Goal: Check status: Check status

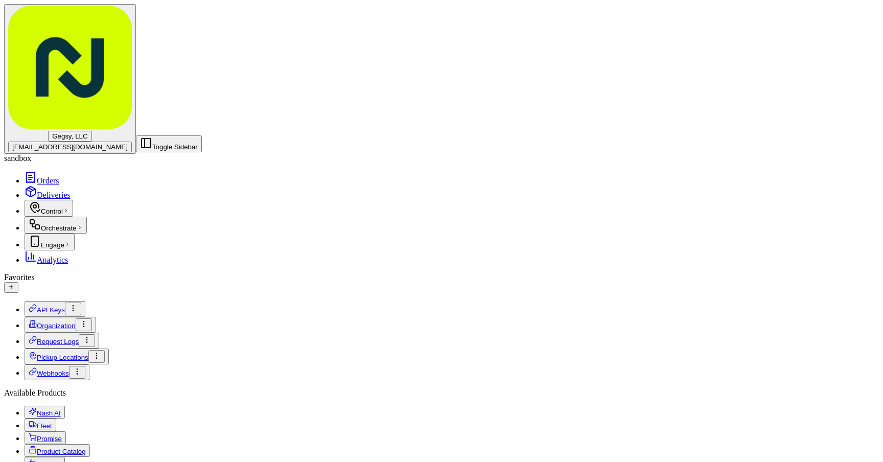
click at [37, 176] on span "Orders" at bounding box center [48, 180] width 22 height 9
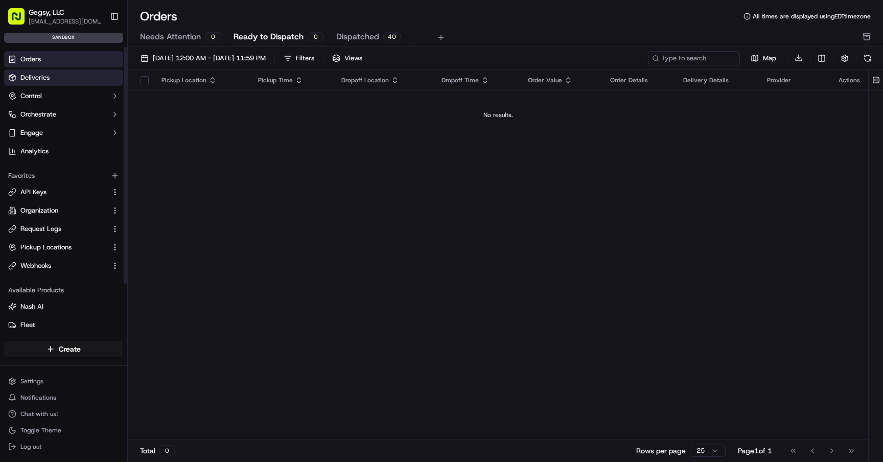
click at [34, 77] on span "Deliveries" at bounding box center [34, 77] width 29 height 9
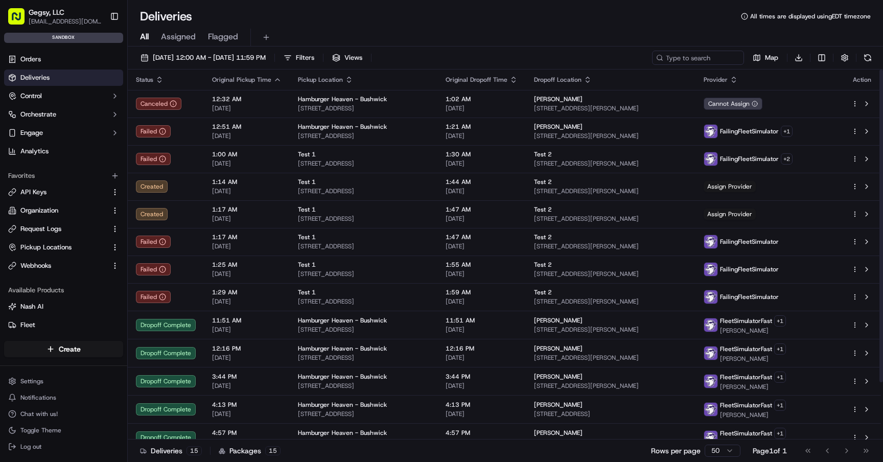
click at [241, 81] on span "Original Pickup Time" at bounding box center [241, 80] width 59 height 8
click at [275, 79] on icon "button" at bounding box center [277, 80] width 4 height 2
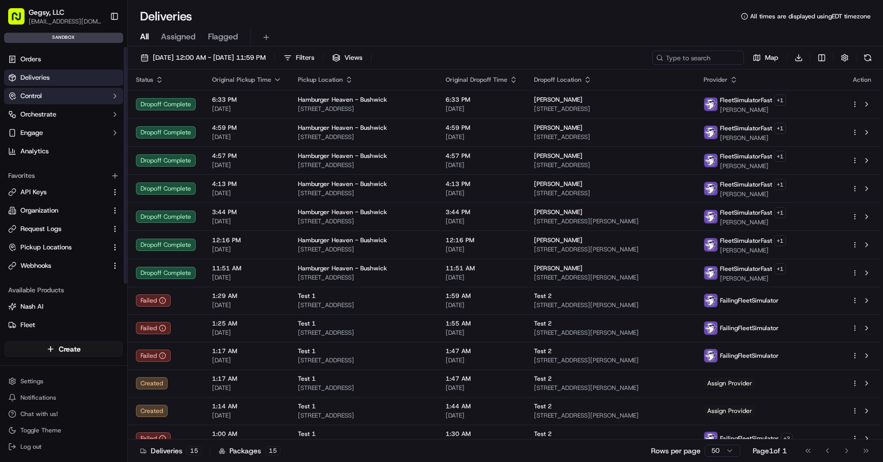
click at [66, 92] on button "Control" at bounding box center [63, 96] width 119 height 16
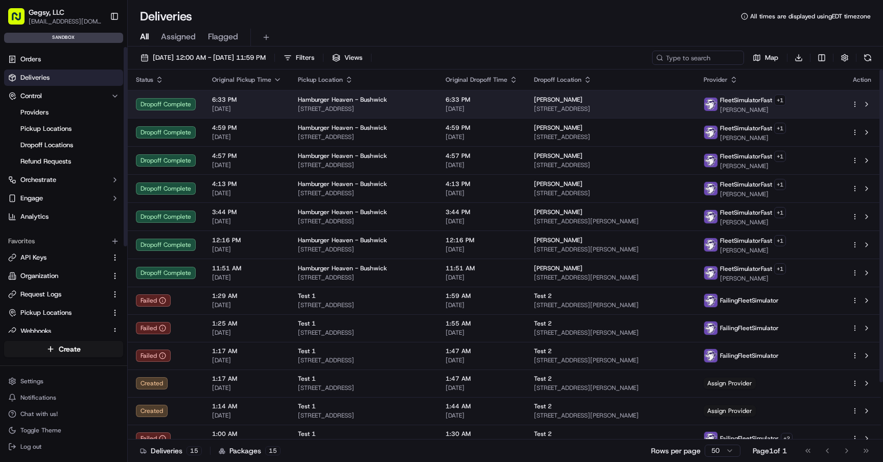
click at [221, 98] on span "6:33 PM" at bounding box center [247, 100] width 70 height 8
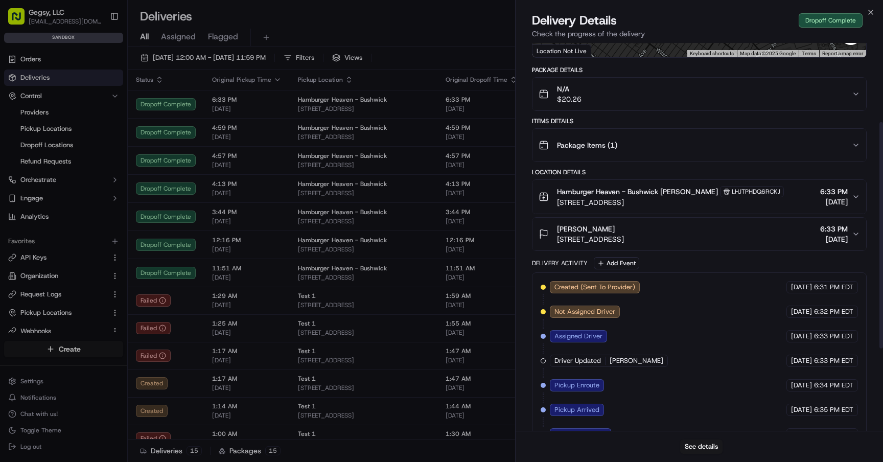
scroll to position [276, 0]
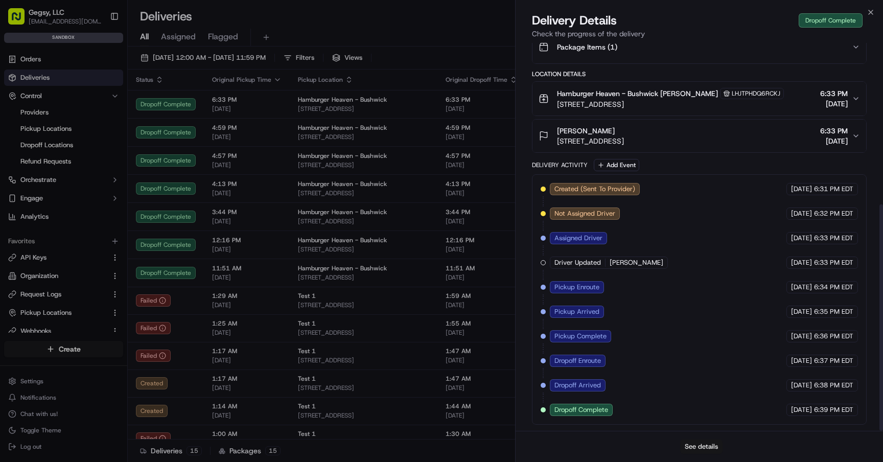
click at [704, 449] on button "See details" at bounding box center [701, 447] width 42 height 14
click at [622, 170] on button "Add Event" at bounding box center [616, 165] width 45 height 12
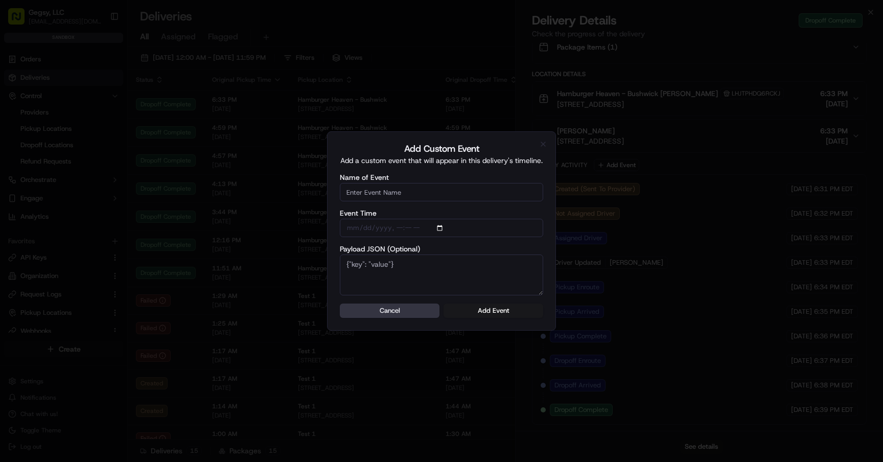
click at [417, 308] on button "Cancel" at bounding box center [390, 311] width 100 height 14
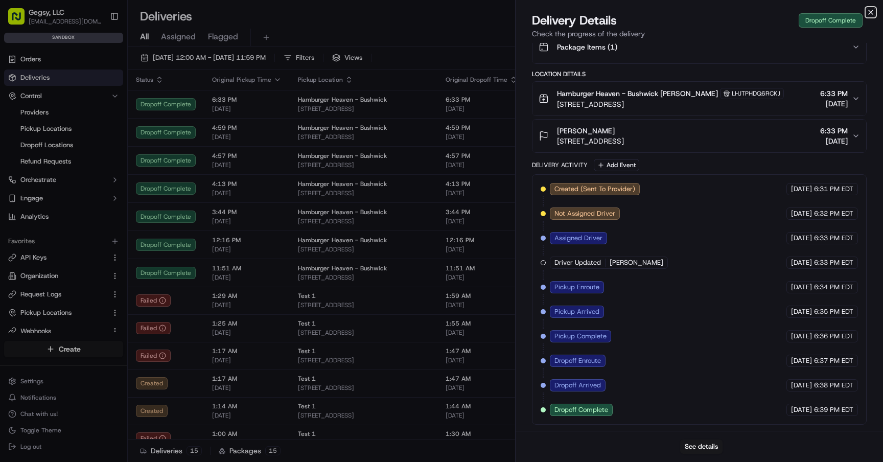
click at [871, 12] on icon "button" at bounding box center [871, 12] width 4 height 4
